Goal: Communication & Community: Answer question/provide support

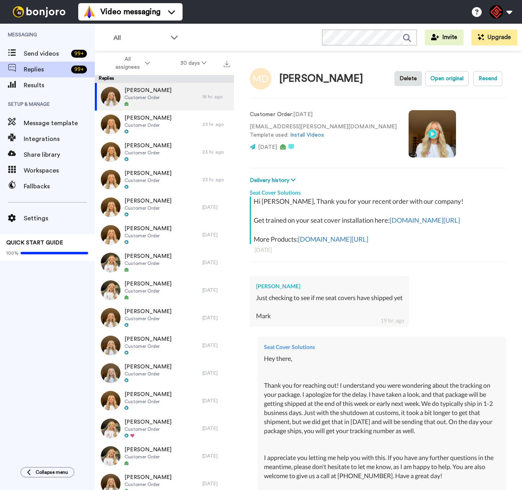
type textarea "x"
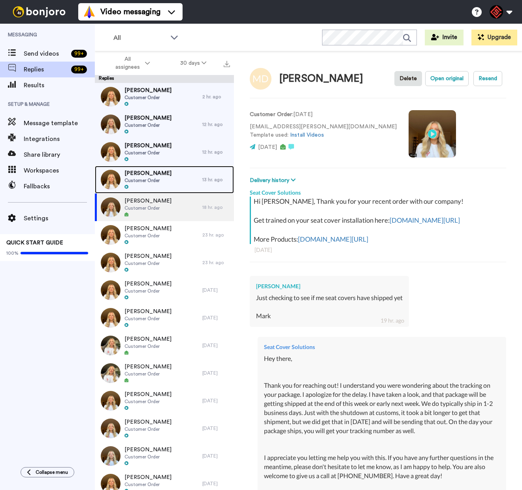
click at [157, 180] on span "Customer Order" at bounding box center [147, 180] width 47 height 6
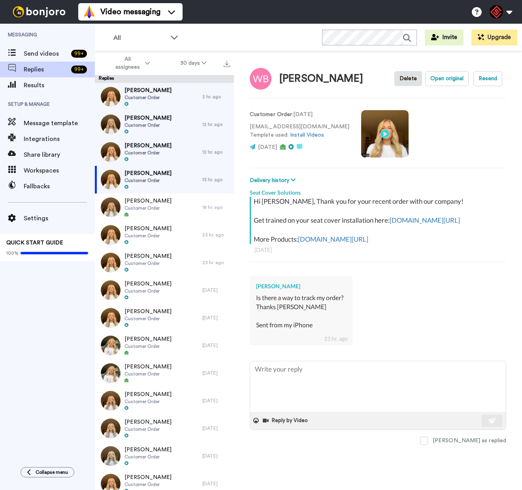
click at [285, 290] on div "[PERSON_NAME]" at bounding box center [301, 286] width 90 height 8
copy div "[PERSON_NAME]"
click at [287, 392] on textarea at bounding box center [377, 386] width 255 height 51
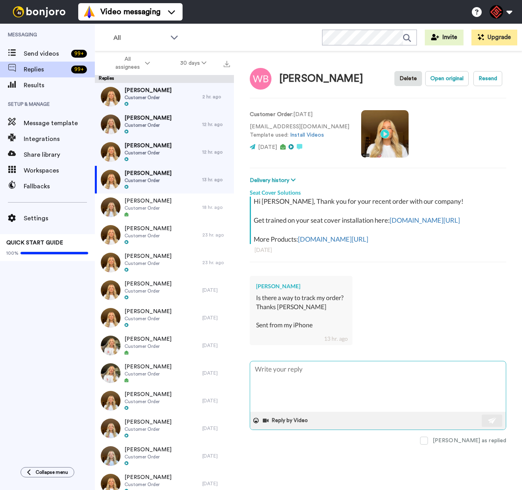
paste textarea "Hey there, Thank you for reaching out! I understand you were wondering about th…"
type textarea "x"
type textarea "Hey there, Thank you for reaching out! I understand you were wondering about th…"
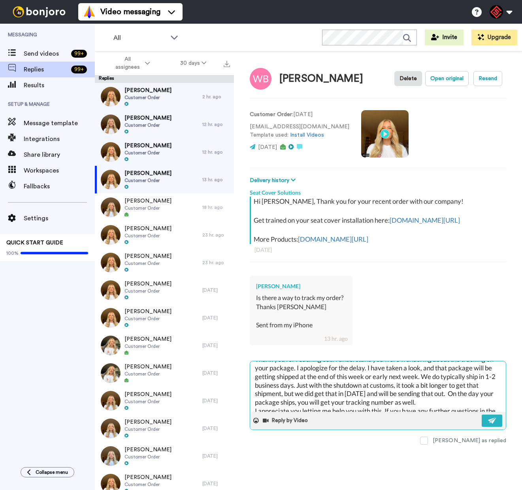
scroll to position [40, 0]
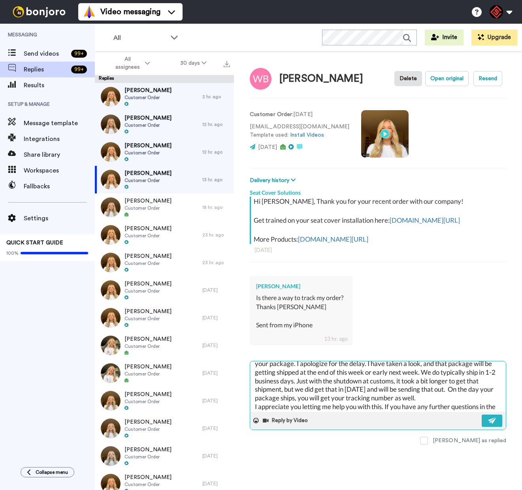
drag, startPoint x: 375, startPoint y: 382, endPoint x: 372, endPoint y: 386, distance: 5.1
click at [308, 380] on textarea "Hey there, Thank you for reaching out! I understand you were wondering about th…" at bounding box center [377, 386] width 255 height 51
type textarea "x"
type textarea "Hey there, Thank you for reaching out! I understand you were wondering about th…"
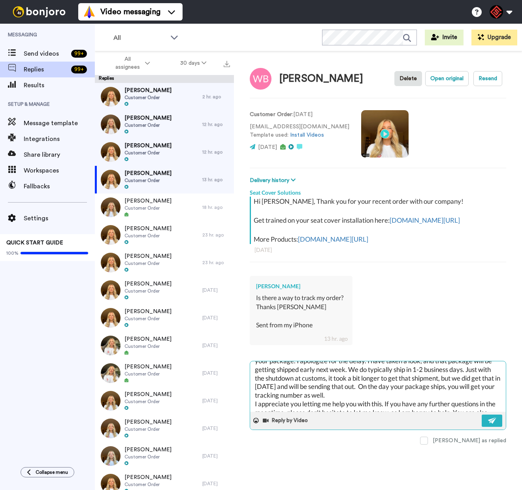
scroll to position [43, 0]
click at [298, 395] on textarea "Hey there, Thank you for reaching out! I understand you were wondering about th…" at bounding box center [377, 386] width 255 height 51
type textarea "x"
type textarea "Hey there, Thank you for reaching out! I understand you were wondering about th…"
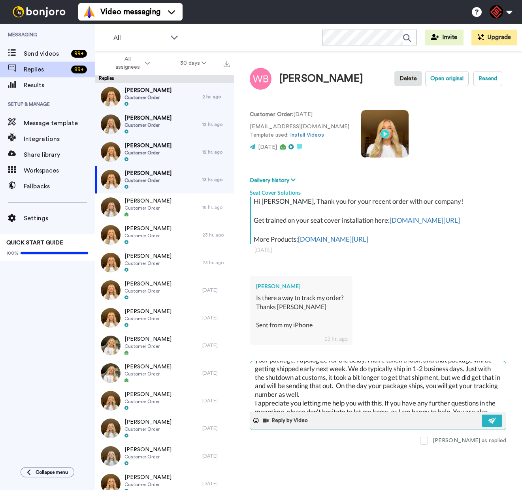
drag, startPoint x: 490, startPoint y: 433, endPoint x: 458, endPoint y: 402, distance: 44.1
click at [489, 427] on button at bounding box center [491, 421] width 21 height 12
type textarea "x"
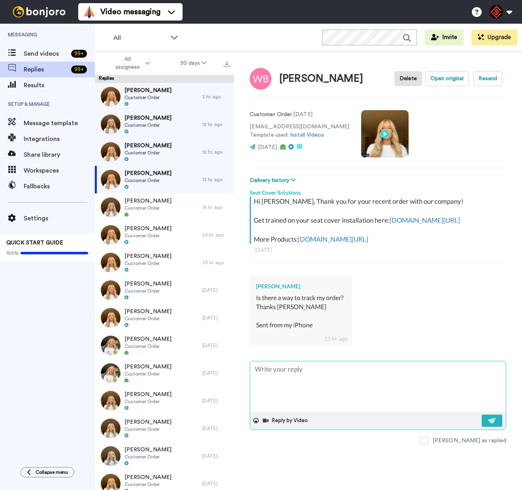
scroll to position [0, 0]
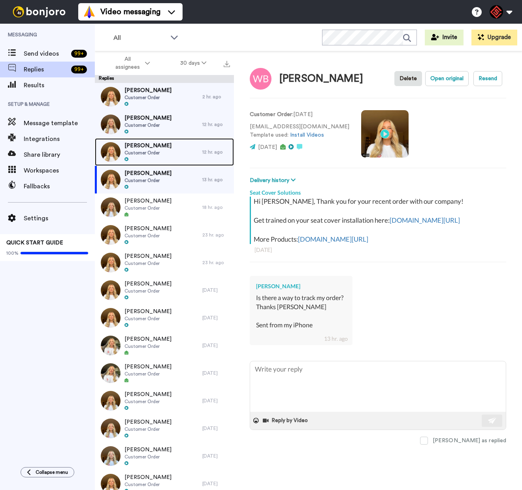
click at [164, 155] on div "[PERSON_NAME] Customer Order" at bounding box center [148, 152] width 107 height 28
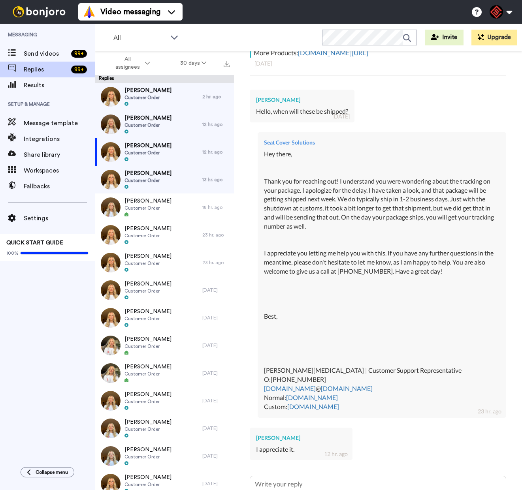
scroll to position [266, 0]
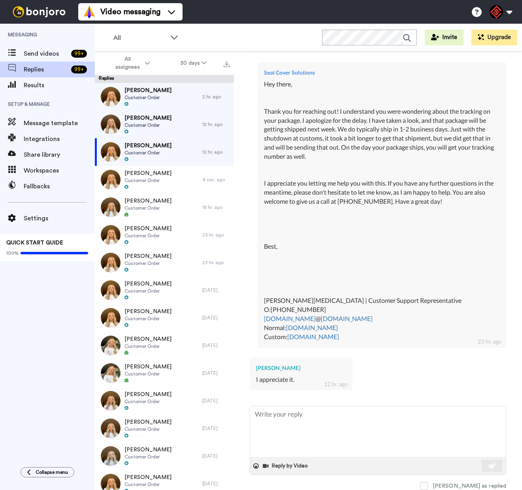
drag, startPoint x: 452, startPoint y: 485, endPoint x: 453, endPoint y: 478, distance: 6.8
click at [428, 485] on span at bounding box center [424, 486] width 8 height 8
click at [165, 129] on div "[PERSON_NAME] Customer Order" at bounding box center [148, 125] width 107 height 28
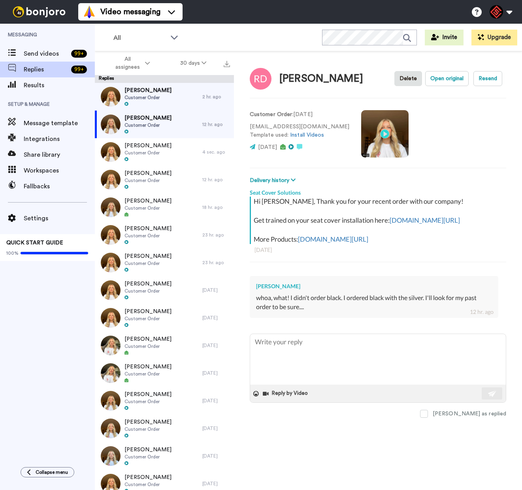
click at [274, 290] on div "[PERSON_NAME]" at bounding box center [374, 286] width 236 height 8
copy div "[PERSON_NAME]"
click at [299, 344] on textarea at bounding box center [377, 359] width 255 height 51
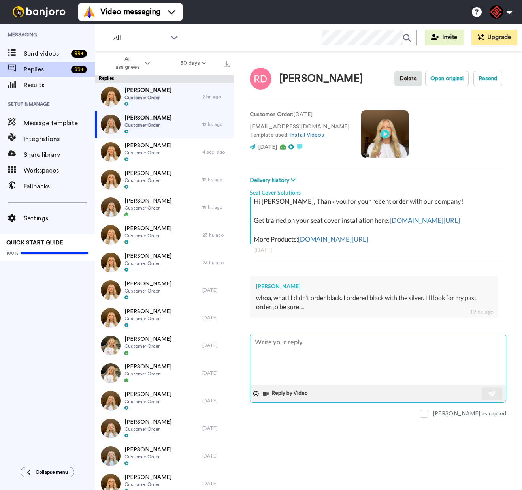
type textarea "x"
type textarea "H"
type textarea "x"
type textarea "He"
type textarea "x"
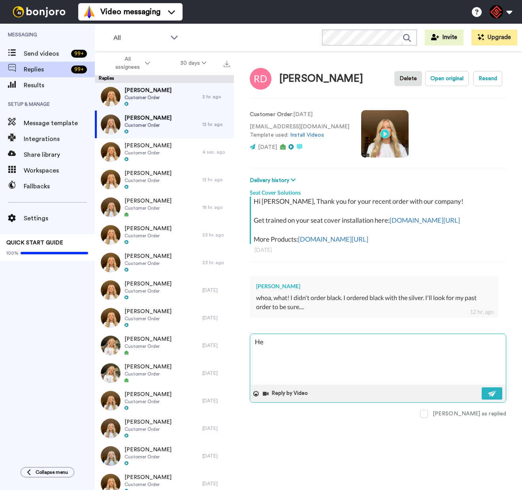
type textarea "Hey"
type textarea "x"
type textarea "Hey"
type textarea "x"
type textarea "Hey R"
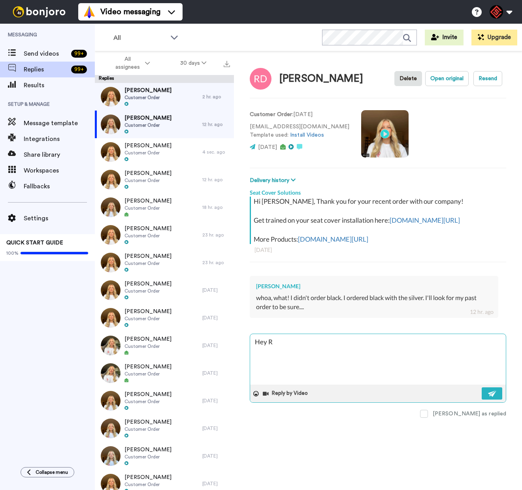
type textarea "x"
type textarea "Hey Ro"
type textarea "x"
type textarea "Hey [PERSON_NAME]"
type textarea "x"
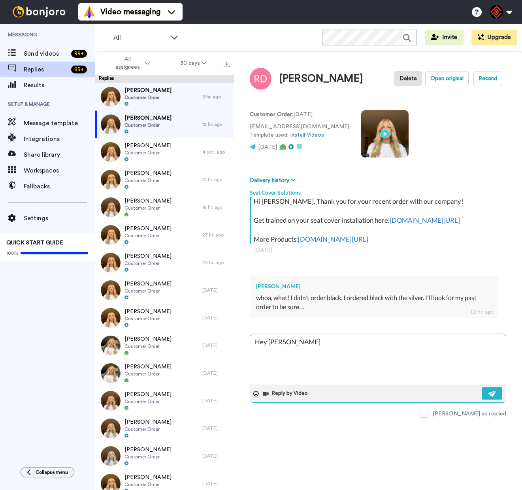
type textarea "Hey [PERSON_NAME],"
type textarea "x"
type textarea "Hey [PERSON_NAME],"
type textarea "x"
type textarea "Hey [PERSON_NAME],"
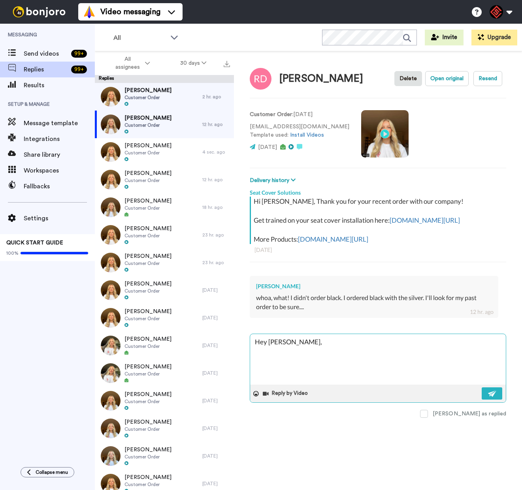
type textarea "x"
type textarea "Hey [PERSON_NAME], T"
type textarea "x"
type textarea "Hey [PERSON_NAME], Th"
type textarea "x"
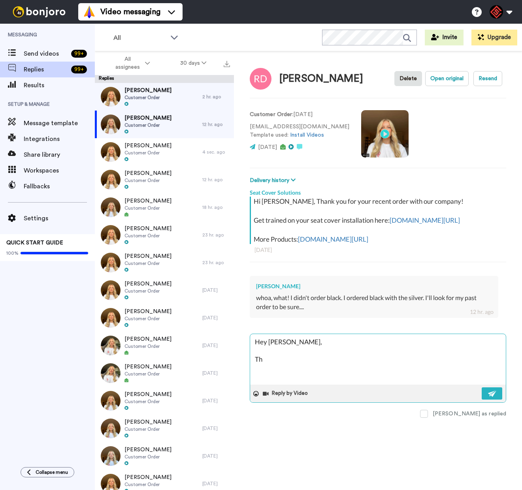
type textarea "Hey [PERSON_NAME], Tha"
type textarea "x"
type textarea "Hey [PERSON_NAME], Than"
type textarea "x"
type textarea "Hey [PERSON_NAME], Thank"
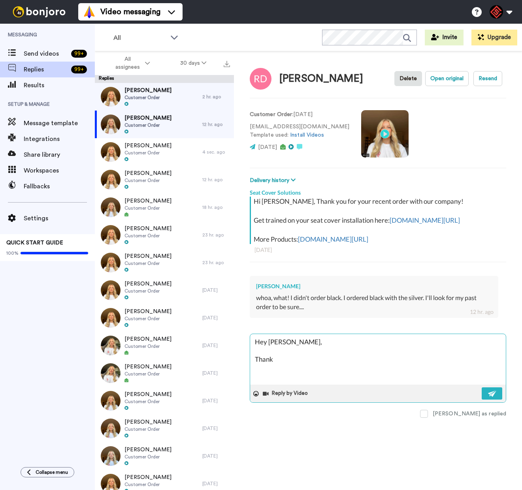
type textarea "x"
type textarea "Hey [PERSON_NAME], Thank"
type textarea "x"
type textarea "Hey [PERSON_NAME], Thank y"
type textarea "x"
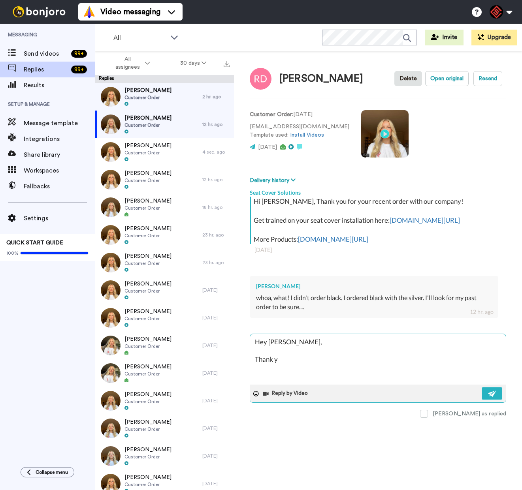
type textarea "Hey [PERSON_NAME], Thank yo"
type textarea "x"
type textarea "Hey [PERSON_NAME], Thank you"
type textarea "x"
type textarea "Hey [PERSON_NAME], Thank you"
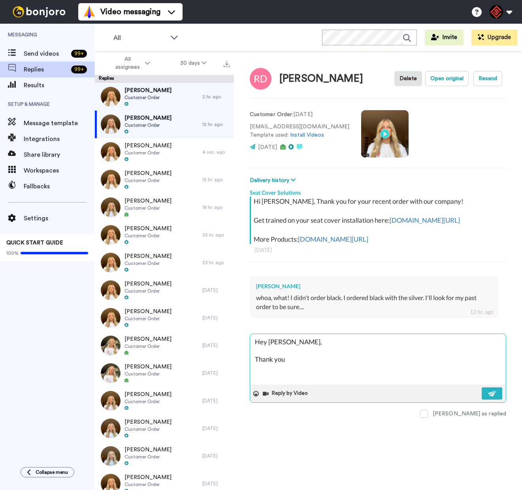
type textarea "x"
type textarea "Hey [PERSON_NAME], Thank you f"
type textarea "x"
type textarea "Hey [PERSON_NAME], Thank you fo"
type textarea "x"
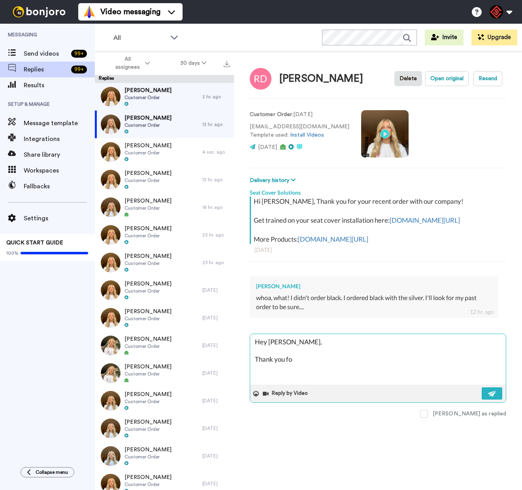
type textarea "Hey [PERSON_NAME], Thank you for"
type textarea "x"
type textarea "Hey [PERSON_NAME], Thank you for"
type textarea "x"
type textarea "Hey [PERSON_NAME], Thank you for r"
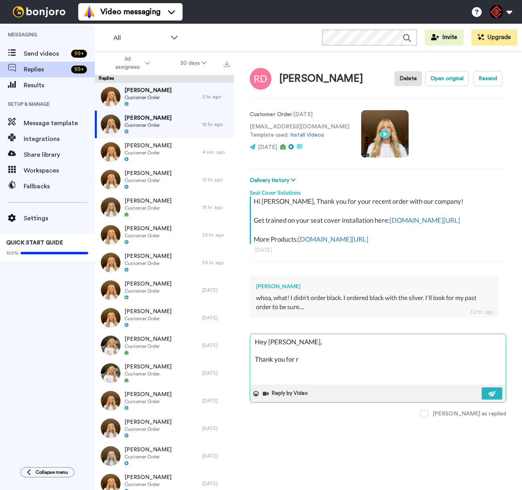
type textarea "x"
type textarea "Hey [PERSON_NAME], Thank you for re"
type textarea "x"
type textarea "Hey [PERSON_NAME], Thank you for [PERSON_NAME]"
type textarea "x"
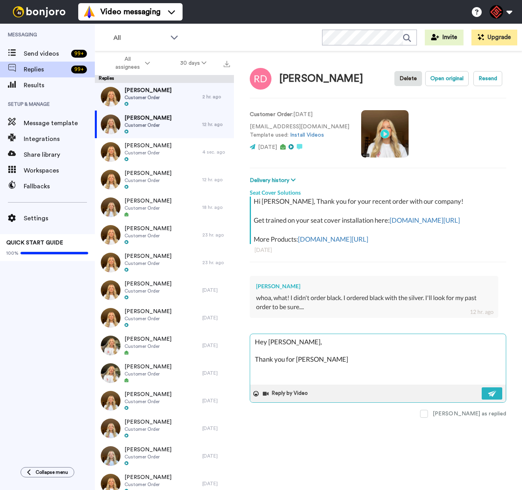
type textarea "Hey [PERSON_NAME], Thank you for reah"
type textarea "x"
type textarea "Hey [PERSON_NAME], Thank you for reahi"
type textarea "x"
type textarea "Hey [PERSON_NAME], Thank you for reahin"
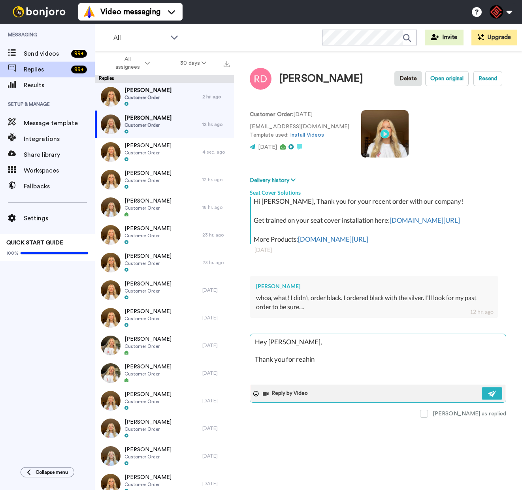
type textarea "x"
type textarea "Hey [PERSON_NAME], Thank you for reahin"
type textarea "x"
type textarea "Hey [PERSON_NAME], Thank you for reahin g"
type textarea "x"
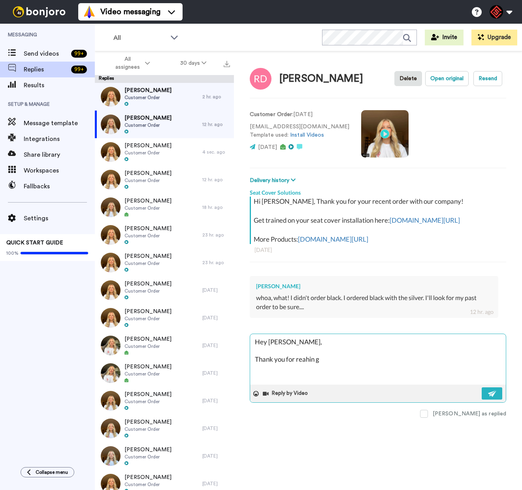
type textarea "Hey [PERSON_NAME], Thank you for reahin go"
type textarea "x"
type textarea "Hey [PERSON_NAME], Thank you for reahin gou"
type textarea "x"
type textarea "Hey [PERSON_NAME], Thank you for reahin gout"
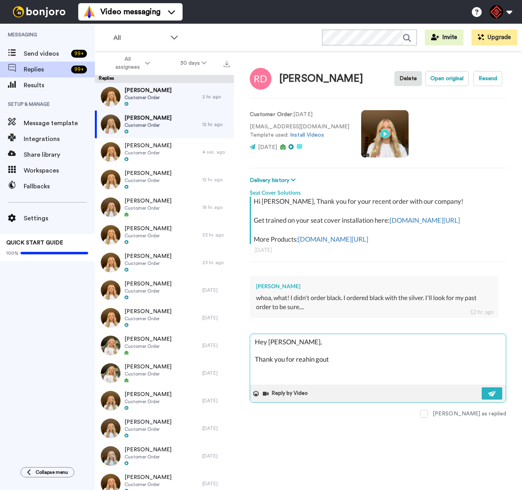
type textarea "x"
type textarea "Hey [PERSON_NAME], Thank you for reahin gout!"
type textarea "x"
type textarea "Hey [PERSON_NAME], Thank you for reahin gout!"
type textarea "x"
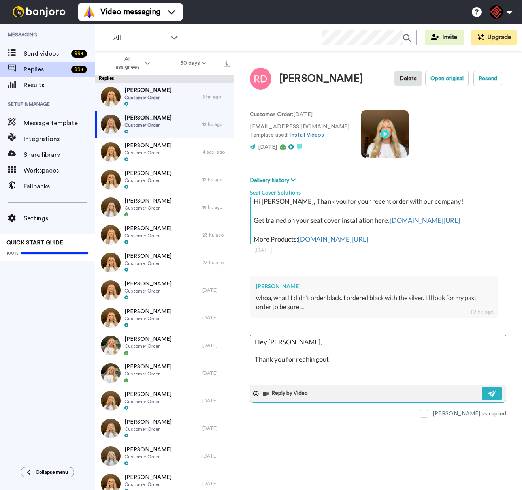
type textarea "Hey [PERSON_NAME], Thank you for reahin gout! I"
type textarea "x"
type textarea "Hey [PERSON_NAME], Thank you for reahin gout! I"
type textarea "x"
type textarea "Hey [PERSON_NAME], Thank you for reahin gout! I h"
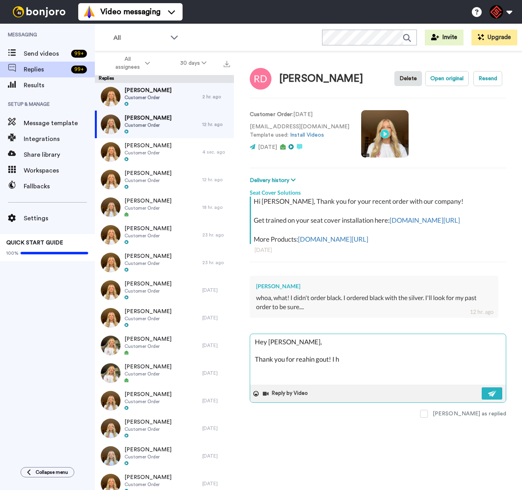
type textarea "x"
type textarea "Hey [PERSON_NAME], Thank you for reahin gout! I ha"
type textarea "x"
type textarea "Hey [PERSON_NAME], Thank you for reahin gout! I hav"
type textarea "x"
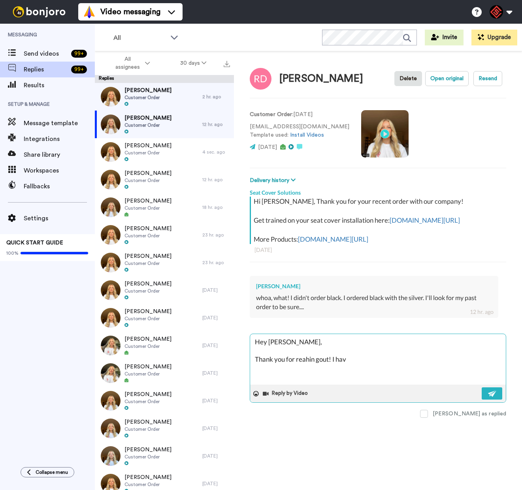
type textarea "Hey [PERSON_NAME], Thank you for reahin gout! I have"
type textarea "x"
type textarea "Hey [PERSON_NAME], Thank you for reahin gout! I have"
type textarea "x"
type textarea "Hey [PERSON_NAME], Thank you for reahin gout! I have t"
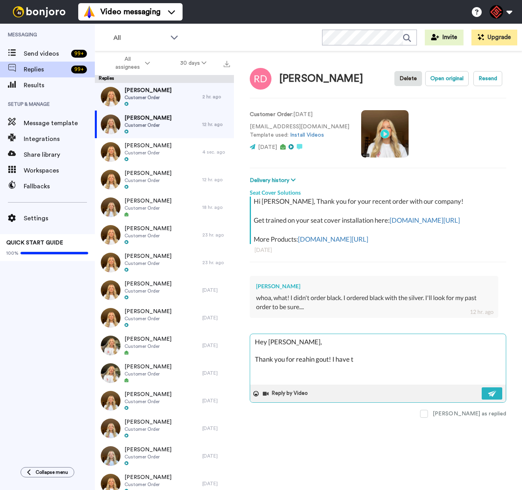
type textarea "x"
type textarea "Hey [PERSON_NAME], Thank you for reahin gout! I have ta"
type textarea "x"
type textarea "Hey [PERSON_NAME], Thank you for reahin gout! I have tak"
type textarea "x"
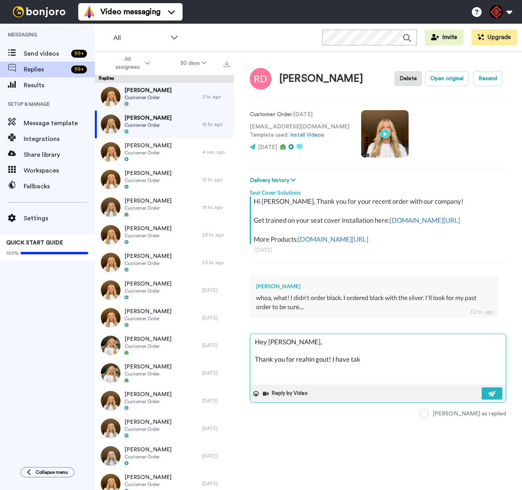
type textarea "Hey [PERSON_NAME], Thank you for reahin gout! I have take"
type textarea "x"
type textarea "Hey [PERSON_NAME], Thank you for reahin gout! I have taken"
type textarea "x"
type textarea "Hey [PERSON_NAME], Thank you for reahin gout! I have taken"
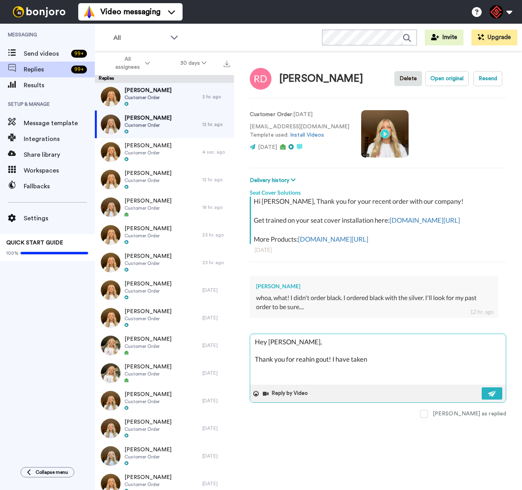
type textarea "x"
type textarea "Hey [PERSON_NAME], Thank you for reahin gout! I have taken a"
type textarea "x"
type textarea "Hey [PERSON_NAME], Thank you for reahin gout! I have taken a"
type textarea "x"
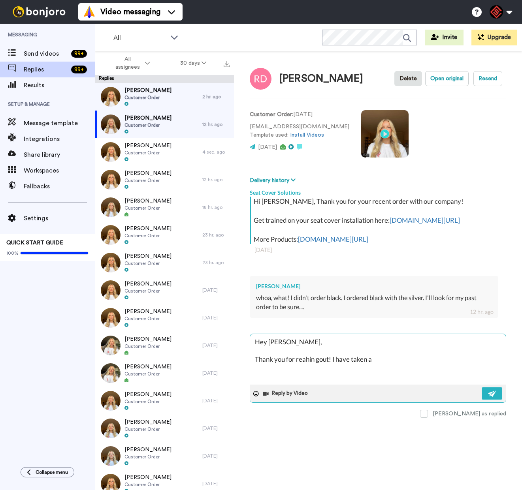
type textarea "Hey [PERSON_NAME], Thank you for reahin gout! I have taken a l"
type textarea "x"
type textarea "Hey [PERSON_NAME], Thank you for reahin gout! I have taken a lo"
type textarea "x"
type textarea "Hey [PERSON_NAME], Thank you for reahin gout! I have taken a loo"
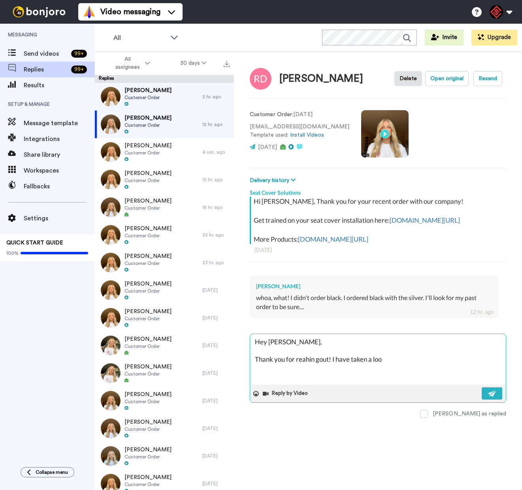
type textarea "x"
type textarea "Hey [PERSON_NAME], Thank you for reahin gout! I have taken a look"
type textarea "x"
type textarea "Hey [PERSON_NAME], Thank you for reahin gout! I have taken a look"
type textarea "x"
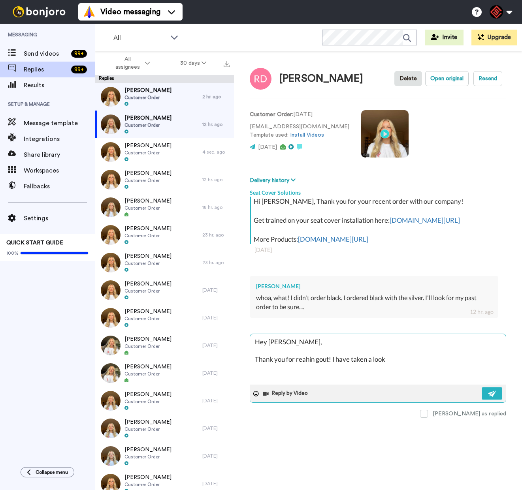
type textarea "Hey [PERSON_NAME], Thank you for reahin gout! I have taken a look n"
type textarea "x"
type textarea "Hey [PERSON_NAME], Thank you for reahin gout! I have taken a look na"
type textarea "x"
type textarea "Hey [PERSON_NAME], Thank you for reahin gout! I have taken a look nad"
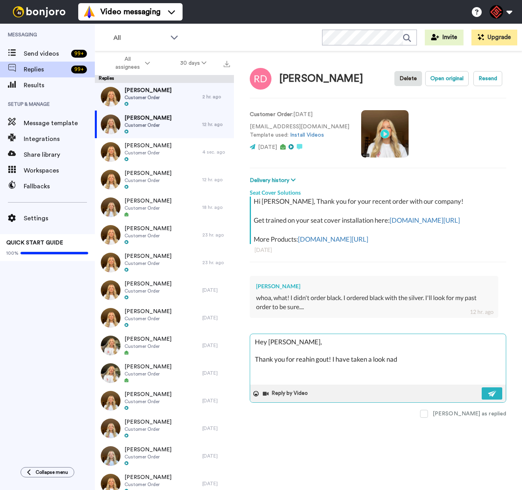
type textarea "x"
type textarea "Hey [PERSON_NAME], Thank you for reahin gout! I have taken a look nad"
type textarea "x"
type textarea "Hey [PERSON_NAME], Thank you for reahin gout! I have taken a look nad i"
type textarea "x"
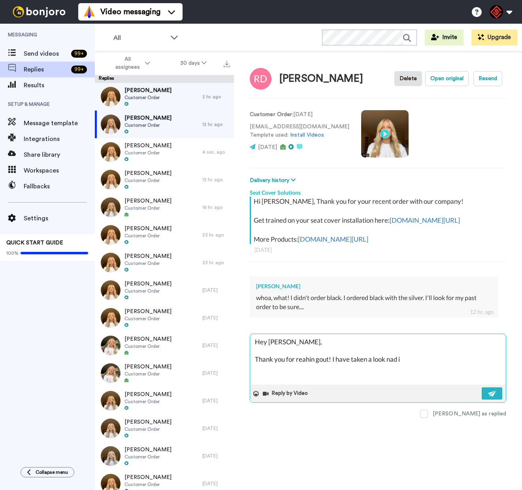
type textarea "Hey [PERSON_NAME], Thank you for reahin gout! I have taken a look nad it"
type textarea "x"
type textarea "Hey [PERSON_NAME], Thank you for reahin gout! I have taken a look nad it"
type textarea "x"
type textarea "Hey [PERSON_NAME], Thank you for reahin gout! I have taken a look nad it l"
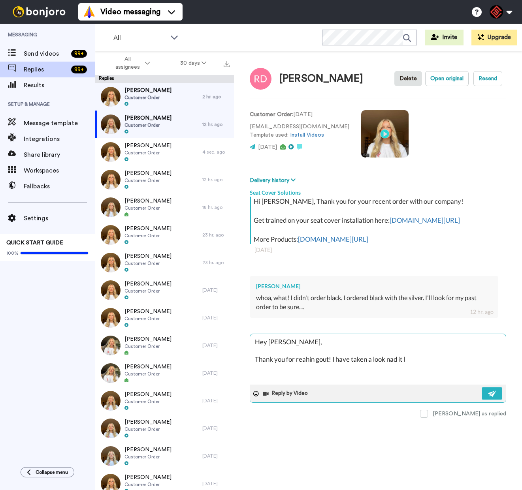
type textarea "x"
type textarea "Hey [PERSON_NAME], Thank you for reahin gout! I have taken a look nad it lo"
type textarea "x"
type textarea "Hey [PERSON_NAME], Thank you for reahin gout! I have taken a look nad it loo"
type textarea "x"
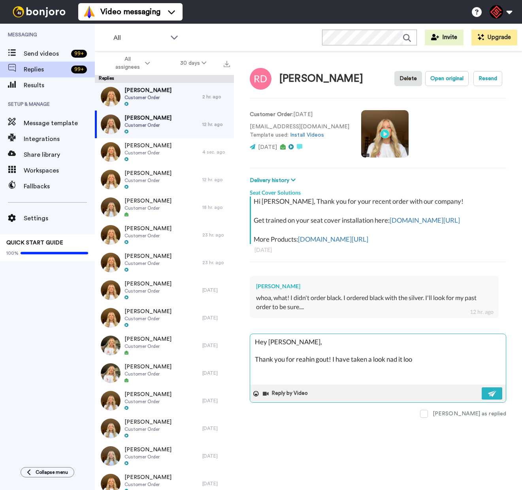
type textarea "Hey [PERSON_NAME], Thank you for reahin gout! I have taken a look nad it look"
type textarea "x"
type textarea "Hey [PERSON_NAME], Thank you for reahin gout! I have taken a look nad it looks"
type textarea "x"
type textarea "Hey [PERSON_NAME], Thank you for reahin gout! I have taken a look nad it looks"
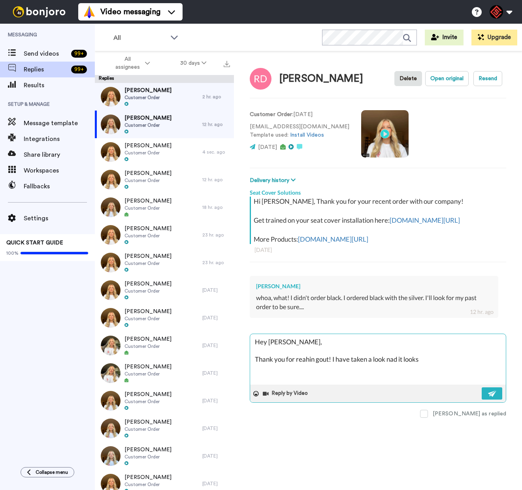
type textarea "x"
type textarea "Hey [PERSON_NAME], Thank you for reahin gout! I have taken a look nad it looks l"
type textarea "x"
type textarea "Hey [PERSON_NAME], Thank you for reahin gout! I have taken a look nad it looks …"
type textarea "x"
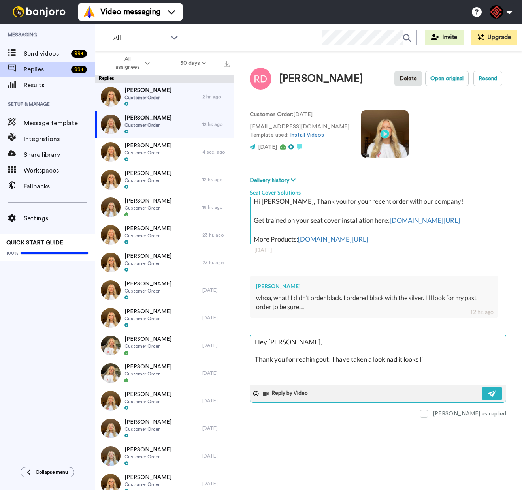
type textarea "Hey [PERSON_NAME], Thank you for reahin gout! I have taken a look nad it looks …"
type textarea "x"
type textarea "Hey [PERSON_NAME], Thank you for reahin gout! I have taken a look nad it looks …"
type textarea "x"
type textarea "Hey [PERSON_NAME], Thank you for reahin gout! I have taken a look nad it looks …"
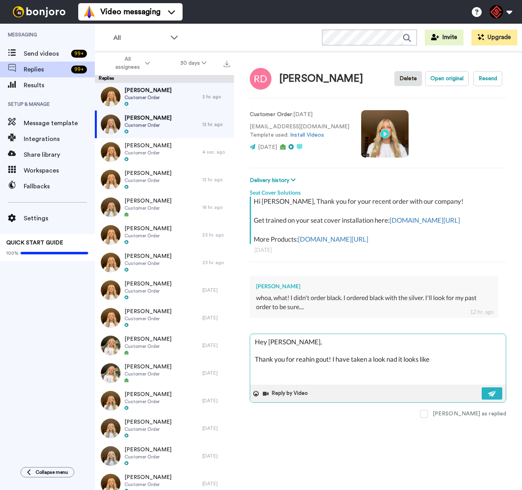
type textarea "x"
type textarea "Hey [PERSON_NAME], Thank you for reahin gout! I have taken a look nad it looks …"
type textarea "x"
type textarea "Hey [PERSON_NAME], Thank you for reahin gout! I have taken a look nad it looks …"
type textarea "x"
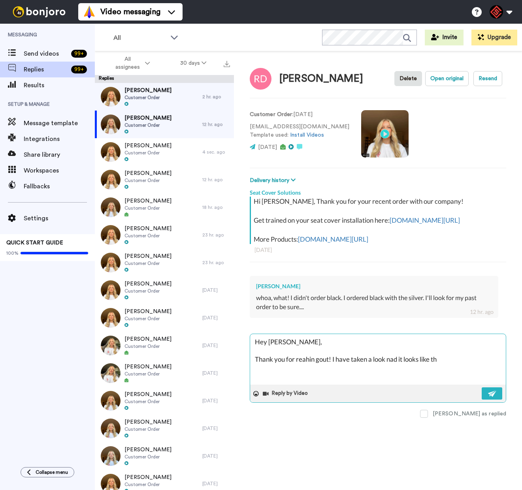
type textarea "Hey [PERSON_NAME], Thank you for reahin gout! I have taken a look nad it looks …"
type textarea "x"
type textarea "Hey [PERSON_NAME], Thank you for reahin gout! I have taken a look nad it looks …"
type textarea "x"
type textarea "Hey [PERSON_NAME], Thank you for reahin gout! I have taken a look nad it looks …"
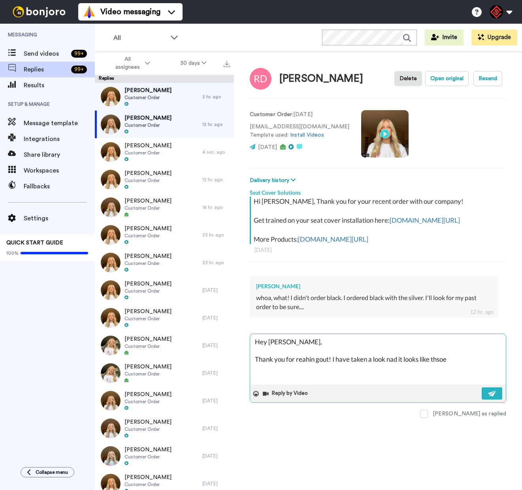
type textarea "x"
type textarea "Hey [PERSON_NAME], Thank you for reahin gout! I have taken a look nad it looks …"
type textarea "x"
type textarea "Hey [PERSON_NAME], Thank you for reahin gout! I have taken a look nad it looks …"
type textarea "x"
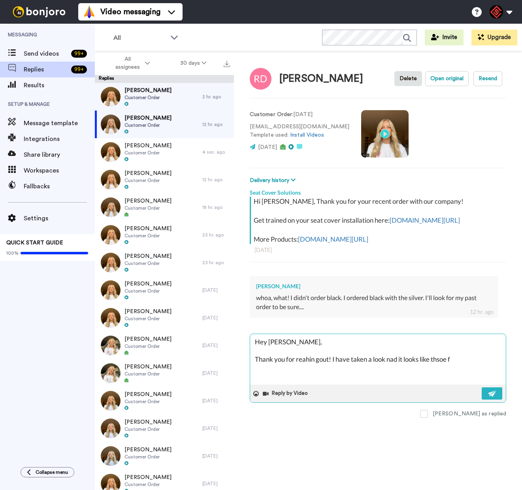
type textarea "Hey [PERSON_NAME], Thank you for reahin gout! I have taken a look nad it looks …"
type textarea "x"
type textarea "Hey [PERSON_NAME], Thank you for reahin gout! I have taken a look nad it looks …"
type textarea "x"
type textarea "Hey [PERSON_NAME], Thank you for reahin gout! I have taken a look nad it looks …"
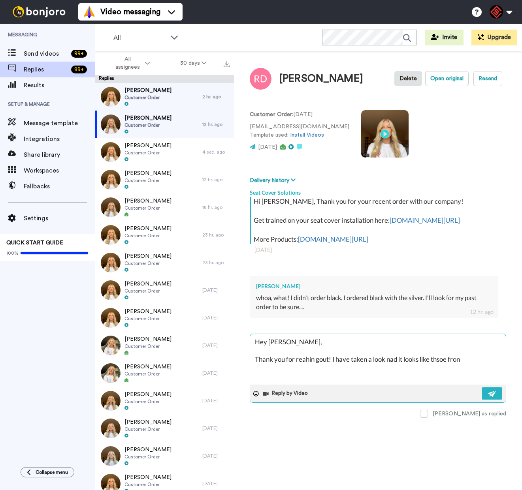
type textarea "x"
type textarea "Hey [PERSON_NAME], Thank you for reahin gout! I have taken a look nad it looks …"
type textarea "x"
type textarea "Hey [PERSON_NAME], Thank you for reahin gout! I have taken a look nad it looks …"
type textarea "x"
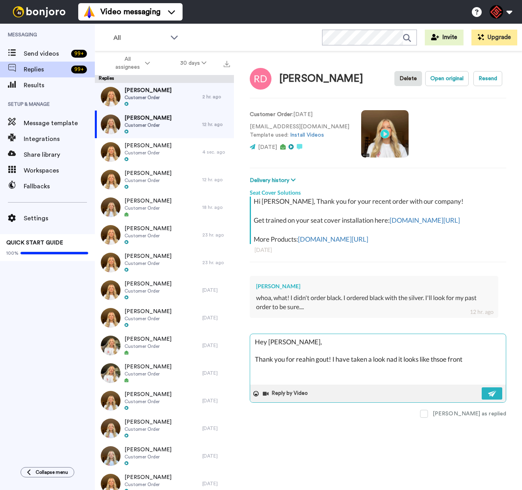
type textarea "Hey [PERSON_NAME], Thank you for reahin gout! I have taken a look nad it looks …"
type textarea "x"
type textarea "Hey [PERSON_NAME], Thank you for reahin gout! I have taken a look nad it looks …"
type textarea "x"
type textarea "Hey [PERSON_NAME], Thank you for reahin gout! I have taken a look nad it looks …"
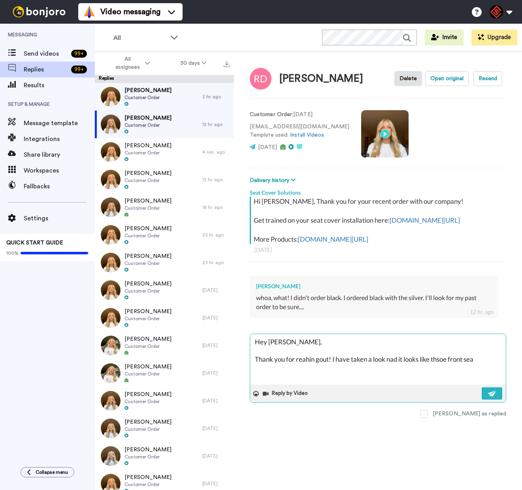
type textarea "x"
type textarea "Hey [PERSON_NAME], Thank you for reahin gout! I have taken a look nad it looks …"
type textarea "x"
type textarea "Hey [PERSON_NAME], Thank you for reahin gout! I have taken a look nad it looks …"
type textarea "x"
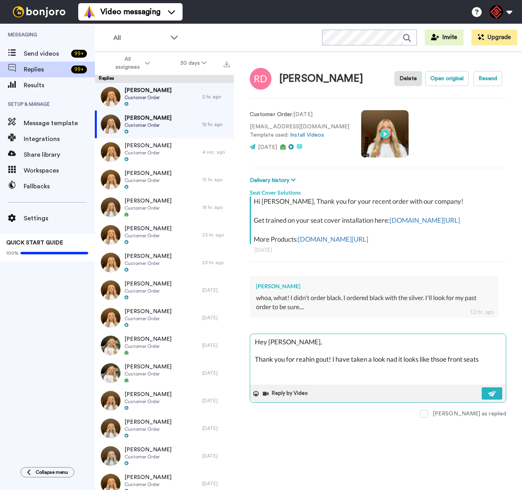
type textarea "Hey [PERSON_NAME], Thank you for reahin gout! I have taken a look nad it looks …"
type textarea "x"
type textarea "Hey [PERSON_NAME], Thank you for reahin gout! I have taken a look nad it looks …"
type textarea "x"
type textarea "Hey [PERSON_NAME], Thank you for reahin gout! I have taken a look nad it looks …"
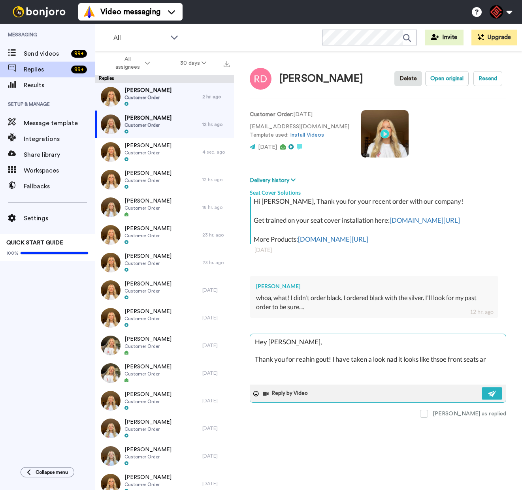
type textarea "x"
type textarea "Hey [PERSON_NAME], Thank you for reahin gout! I have taken a look nad it looks …"
click at [313, 368] on textarea "Hey [PERSON_NAME], Thank you for reading out! I have taken a look nad it looks …" at bounding box center [377, 359] width 255 height 51
click at [393, 367] on textarea "Hey [PERSON_NAME], Thank you for reaching out! I have taken a look nad it looks…" at bounding box center [377, 359] width 255 height 51
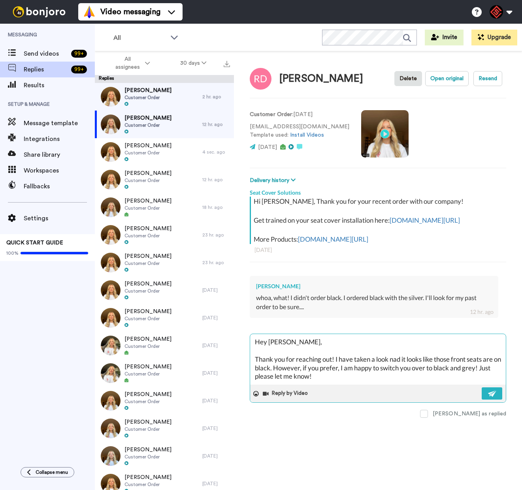
click at [393, 367] on textarea "Hey [PERSON_NAME], Thank you for reaching out! I have taken a look nad it looks…" at bounding box center [377, 359] width 255 height 51
paste textarea "I appreciate you letting me help you with this. If you have any further questio…"
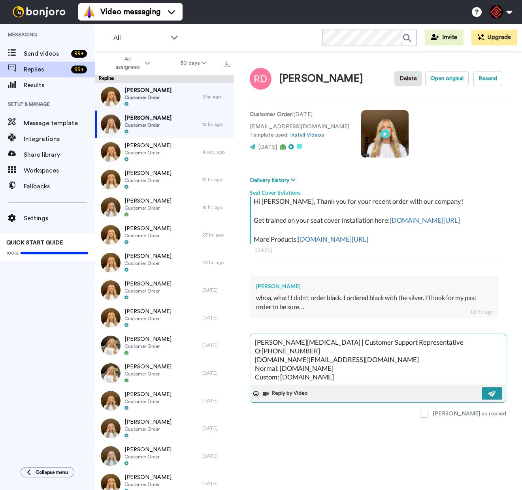
click at [497, 400] on button at bounding box center [491, 393] width 21 height 12
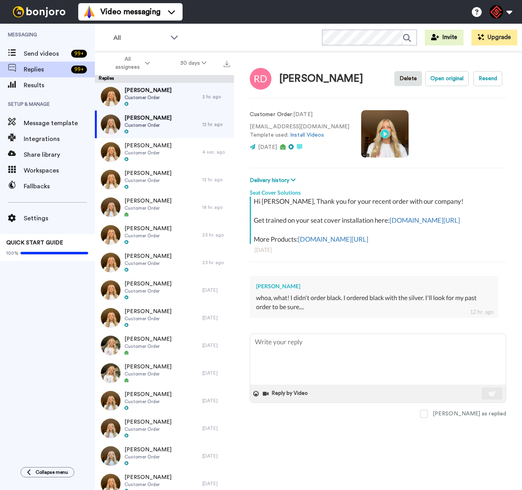
scroll to position [0, 0]
click at [165, 104] on div "[PERSON_NAME] Customer Order" at bounding box center [148, 97] width 107 height 28
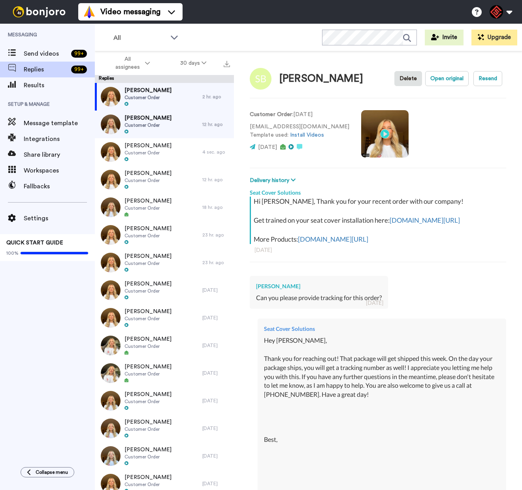
scroll to position [212, 0]
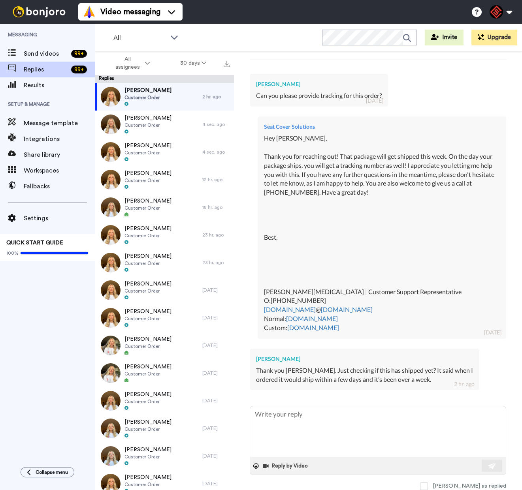
click at [267, 359] on div "[PERSON_NAME]" at bounding box center [364, 359] width 217 height 8
click at [267, 358] on div "[PERSON_NAME]" at bounding box center [364, 359] width 217 height 8
copy div "[PERSON_NAME]"
click at [285, 419] on textarea at bounding box center [377, 431] width 255 height 51
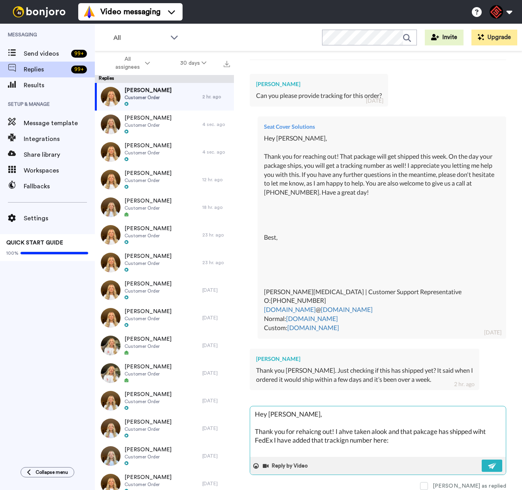
paste textarea "394114796316"
paste textarea "I appreciate you letting me help you with this. If you have any further questio…"
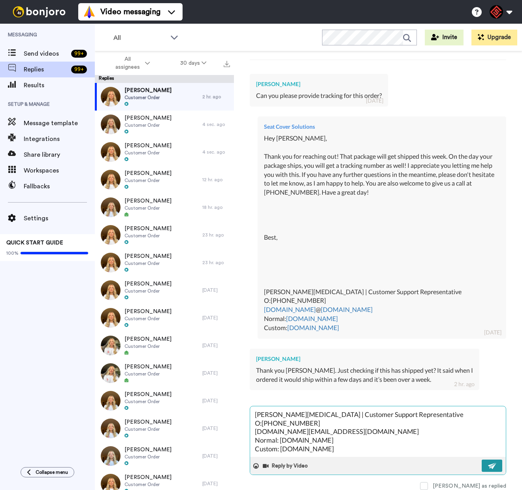
click at [481, 464] on button at bounding box center [491, 466] width 21 height 12
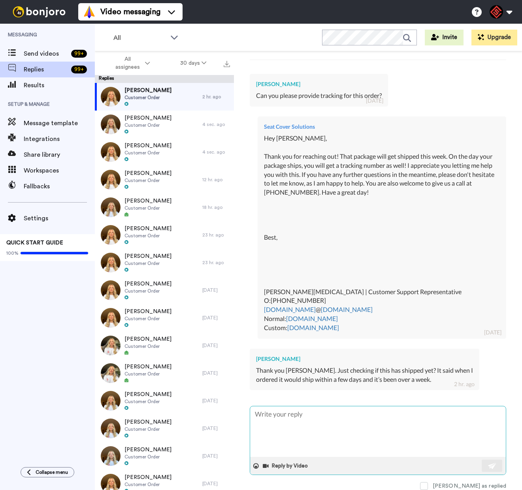
scroll to position [0, 0]
